Goal: Register for event/course

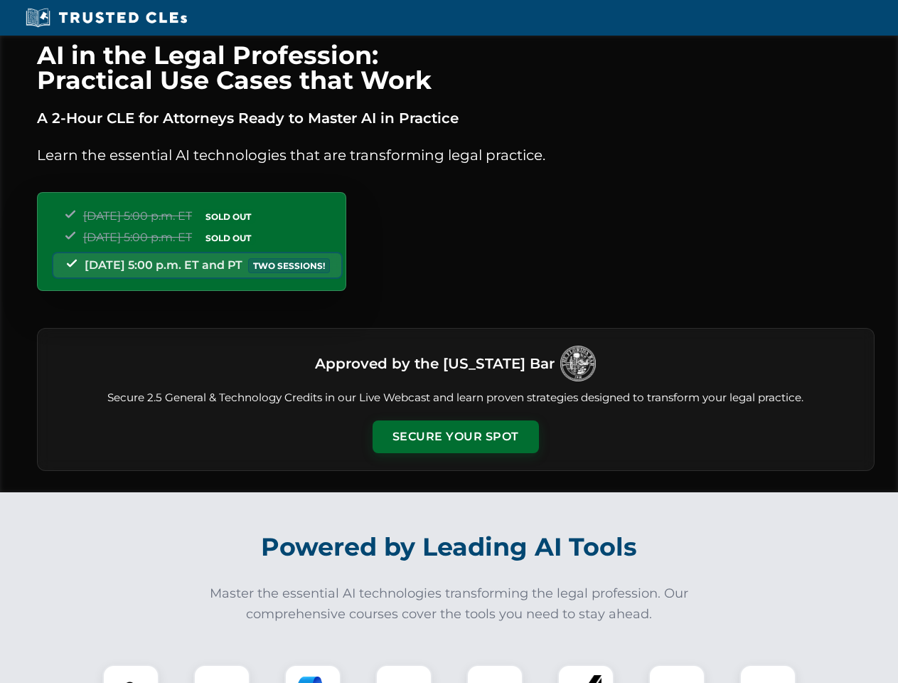
click at [455, 437] on button "Secure Your Spot" at bounding box center [456, 436] width 166 height 33
click at [131, 673] on img at bounding box center [130, 692] width 41 height 41
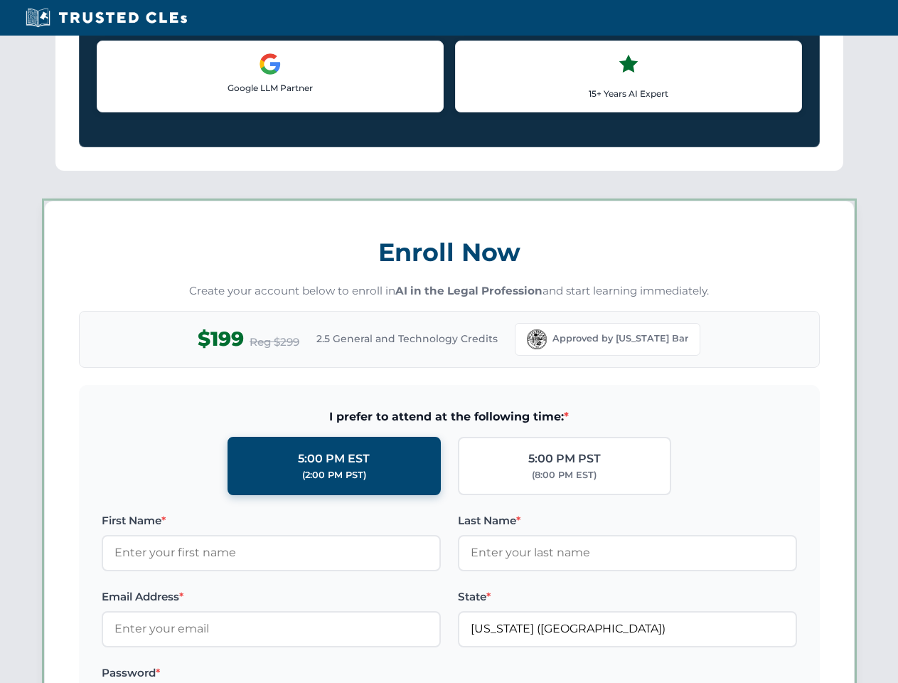
click at [313, 673] on label "Password *" at bounding box center [271, 672] width 339 height 17
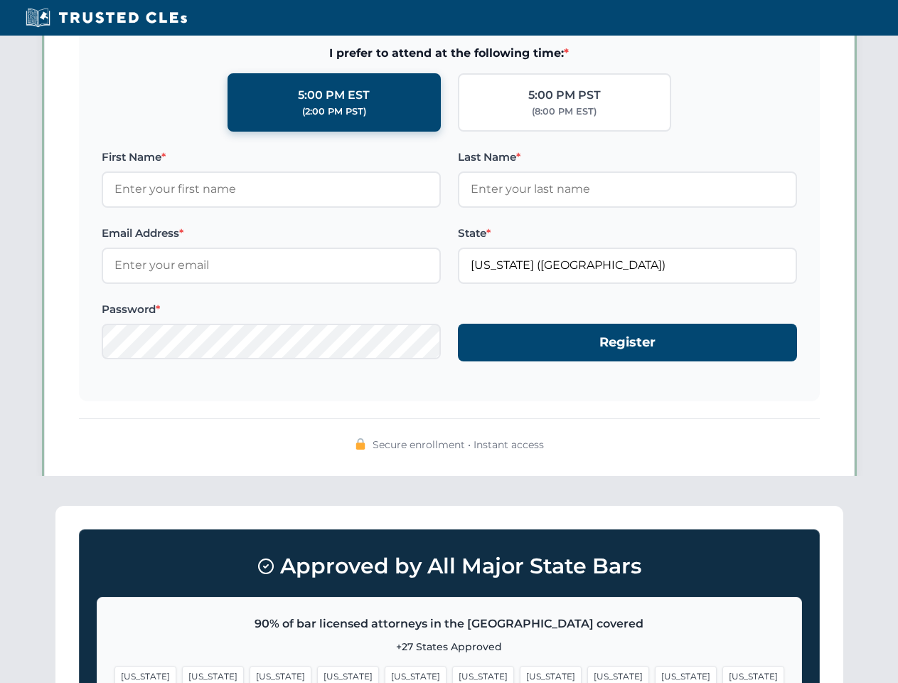
click at [655, 673] on span "[US_STATE]" at bounding box center [686, 676] width 62 height 21
